Goal: Task Accomplishment & Management: Use online tool/utility

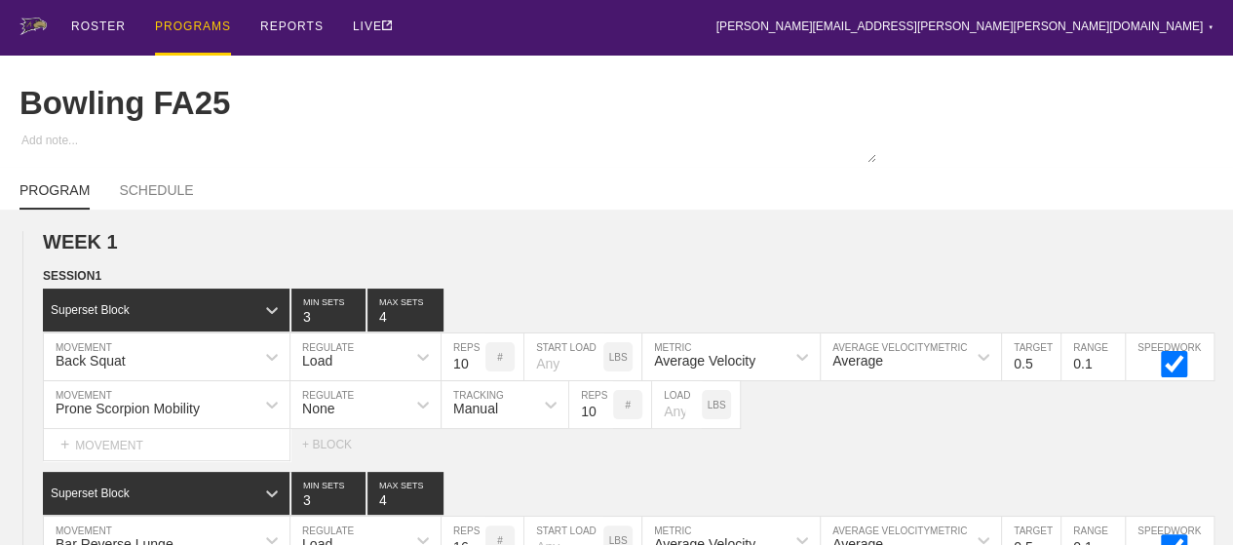
click at [171, 24] on div "PROGRAMS" at bounding box center [193, 28] width 76 height 56
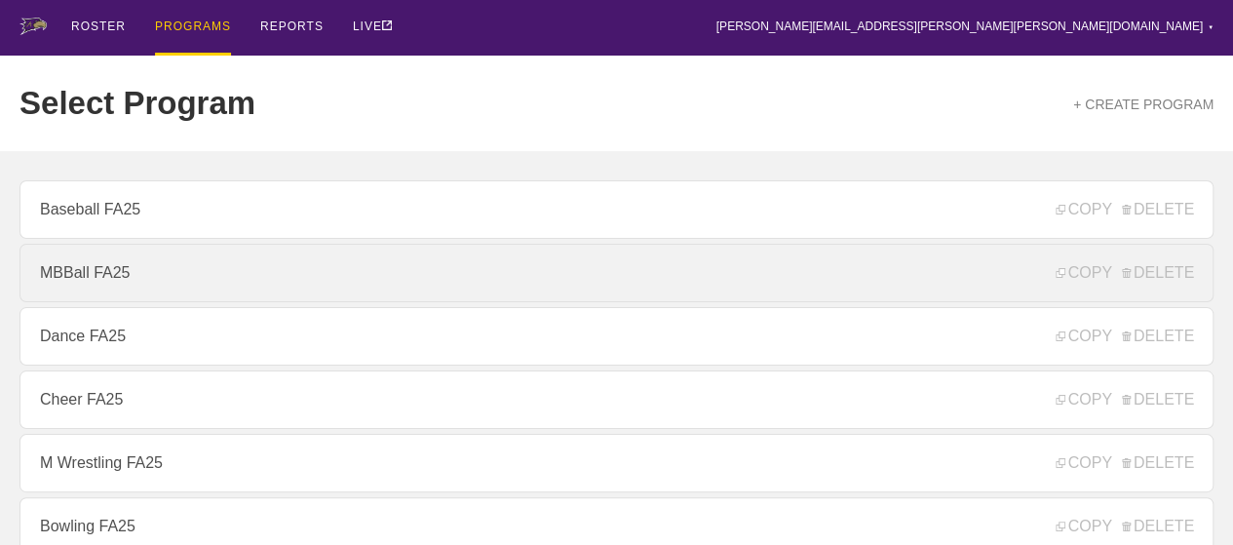
click at [113, 279] on link "MBBall FA25" at bounding box center [616, 273] width 1194 height 58
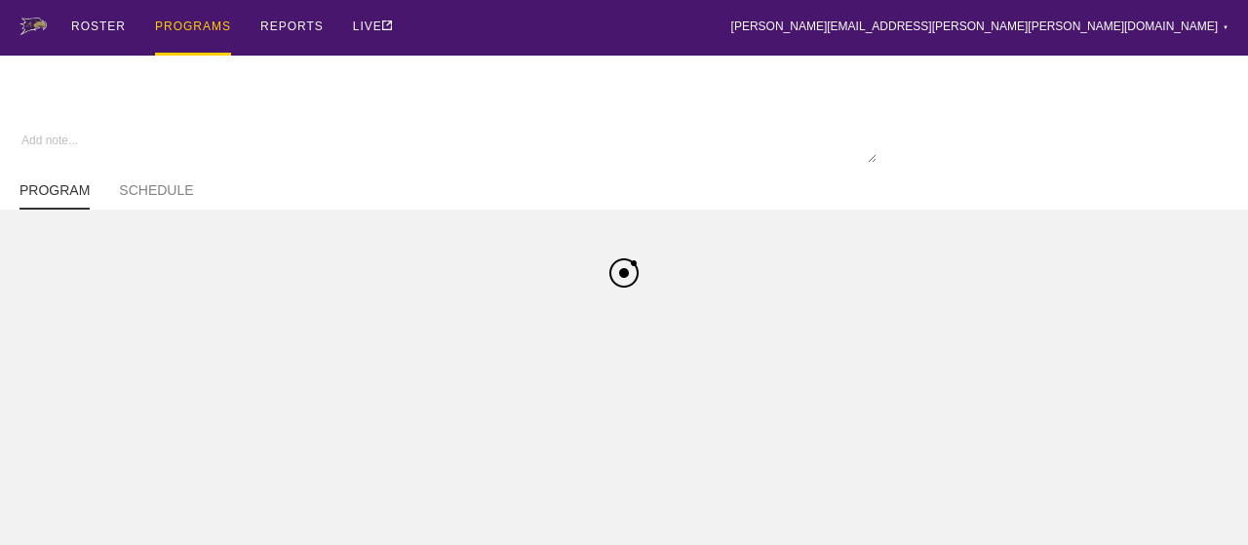
type textarea "x"
type input "MBBall FA25"
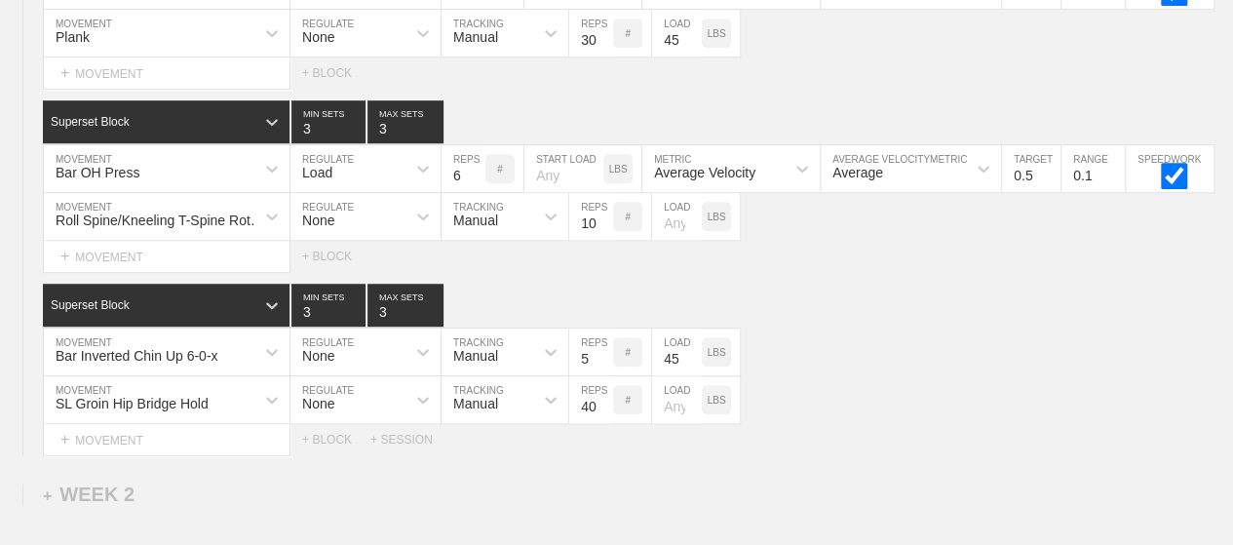
scroll to position [585, 0]
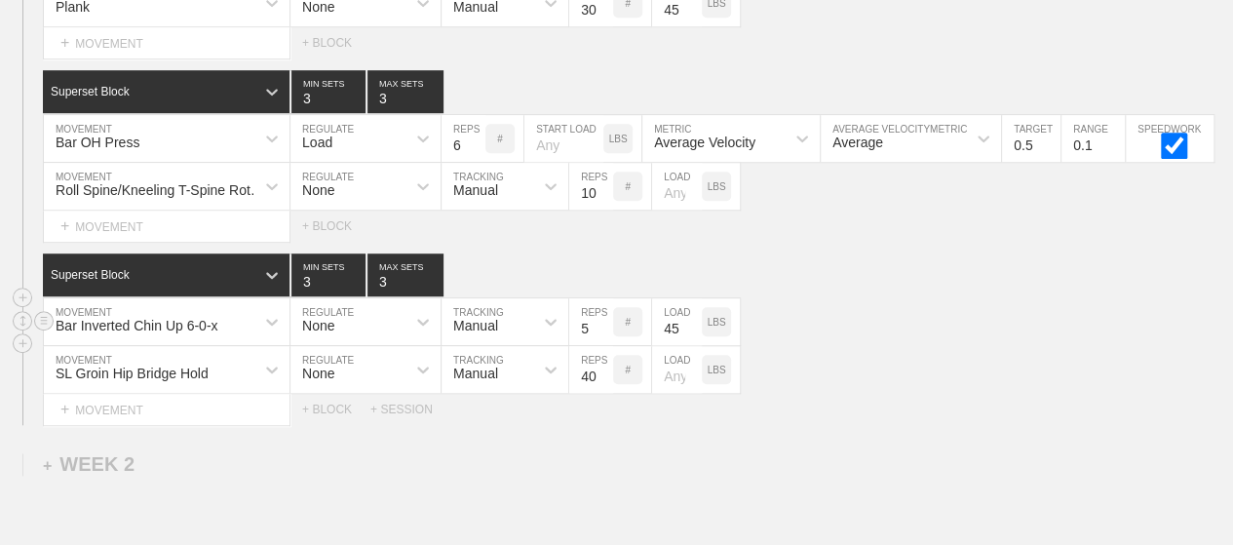
click at [244, 344] on div "Bar Inverted Chin Up 6-0-x" at bounding box center [167, 321] width 246 height 47
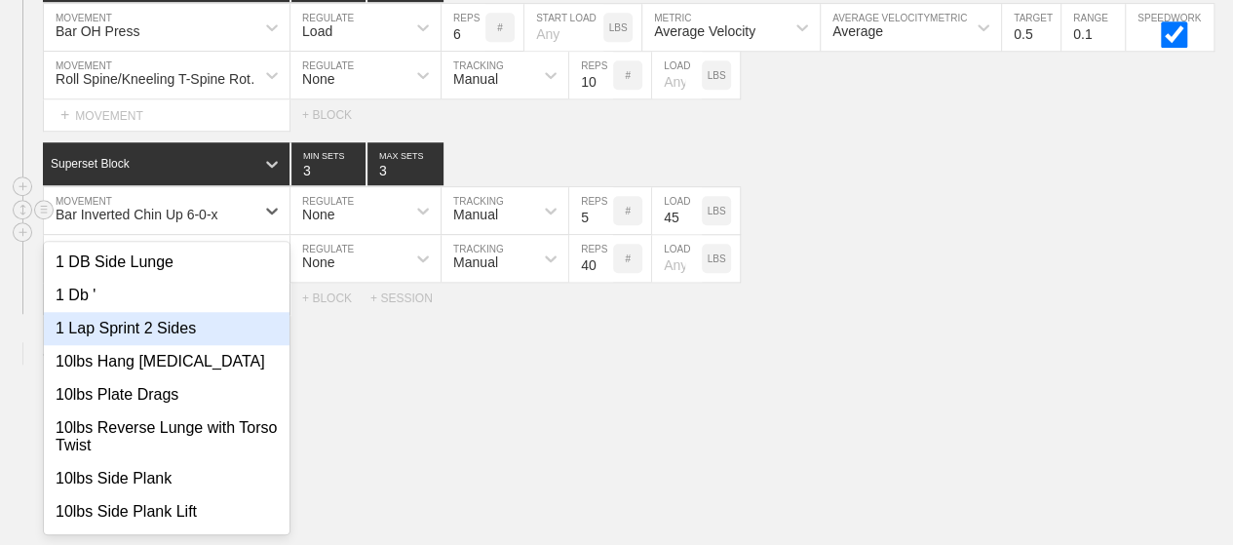
scroll to position [706, 0]
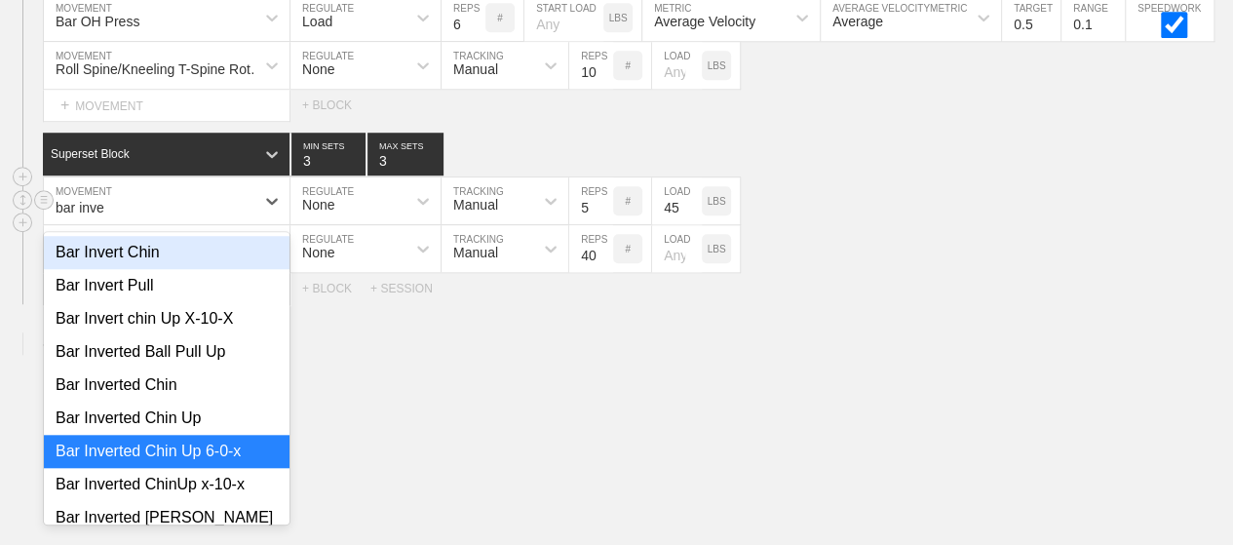
type input "bar inver"
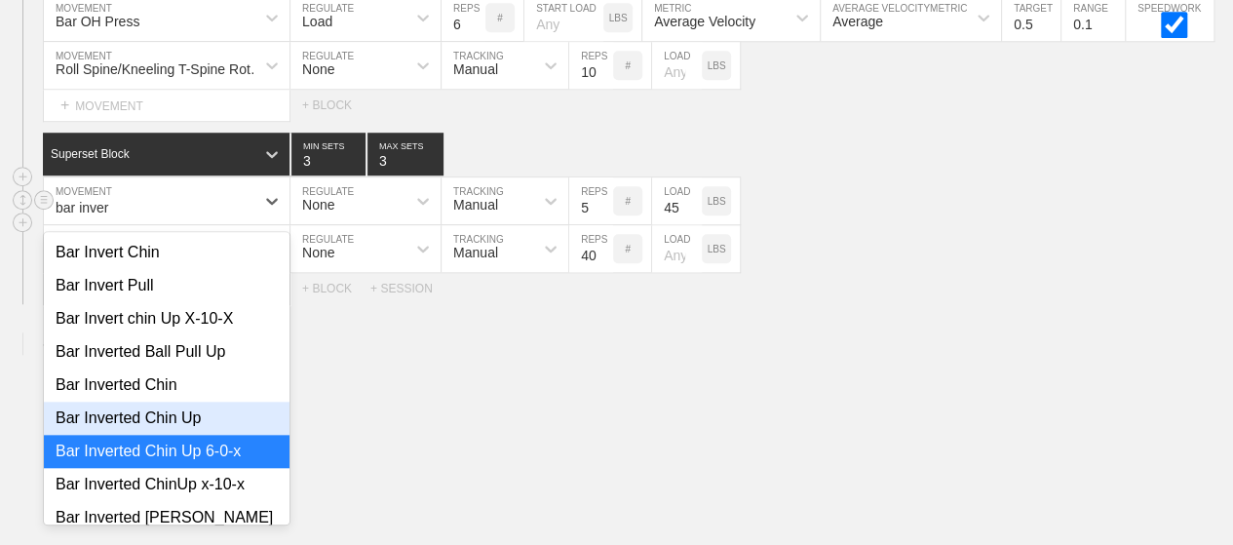
click at [166, 431] on div "Bar Inverted Chin Up" at bounding box center [167, 418] width 246 height 33
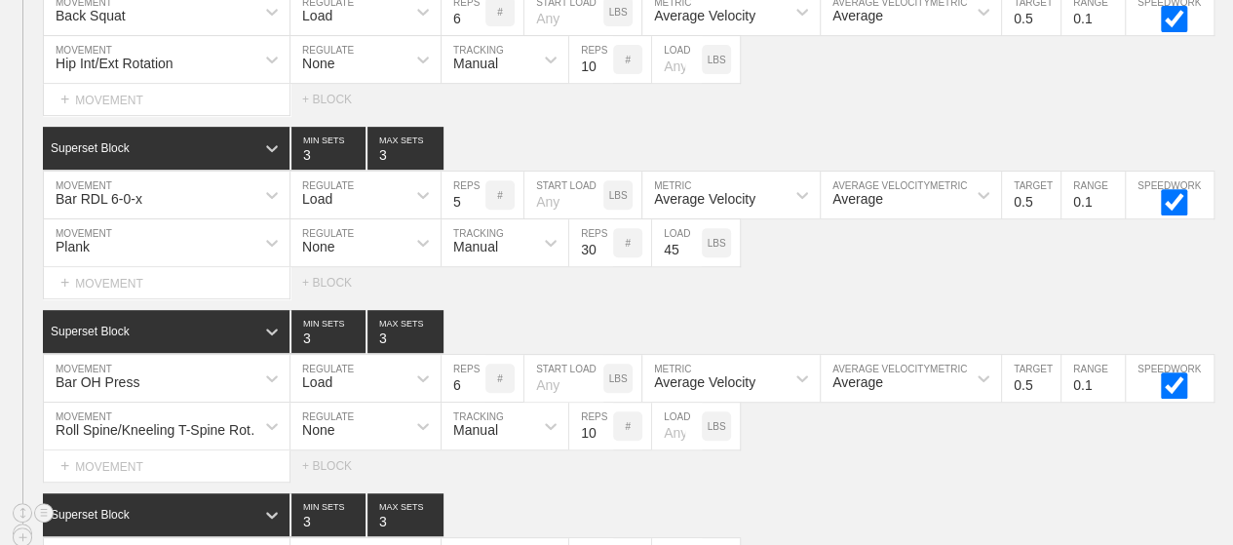
scroll to position [316, 0]
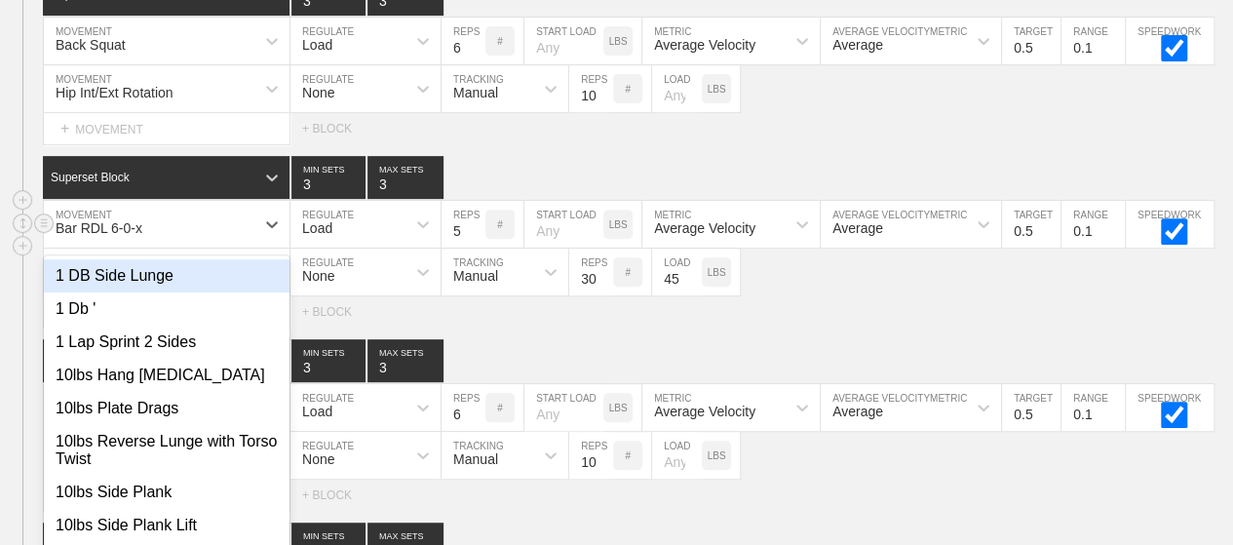
click at [235, 239] on div "Bar RDL 6-0-x" at bounding box center [149, 224] width 211 height 33
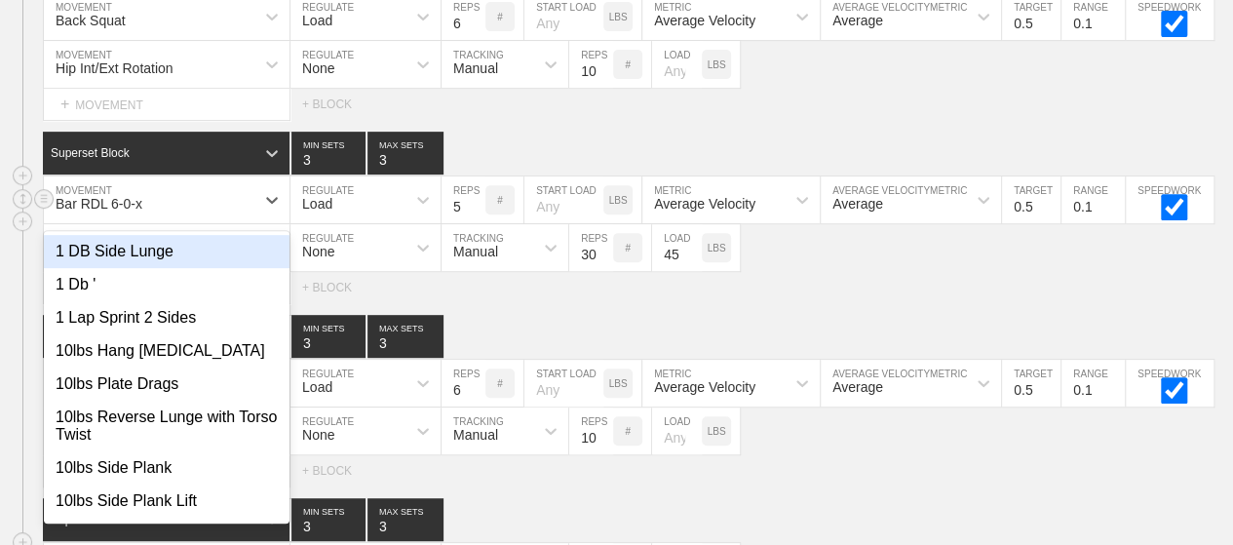
scroll to position [341, 0]
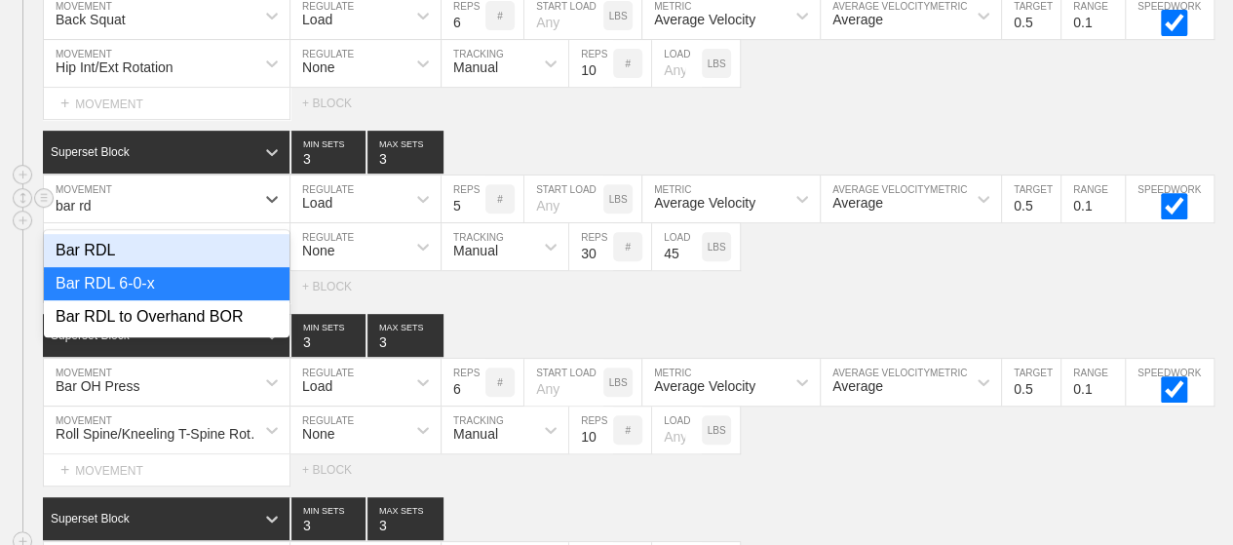
type input "bar rdl"
click at [84, 263] on div "Bar RDL" at bounding box center [167, 250] width 246 height 33
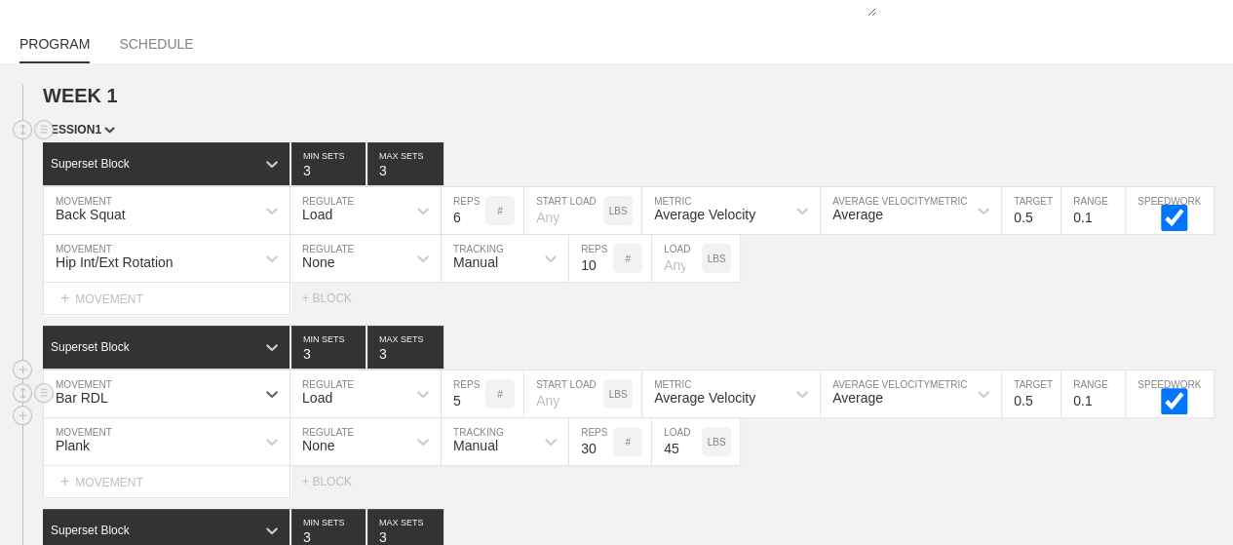
scroll to position [439, 0]
